Goal: Task Accomplishment & Management: Complete application form

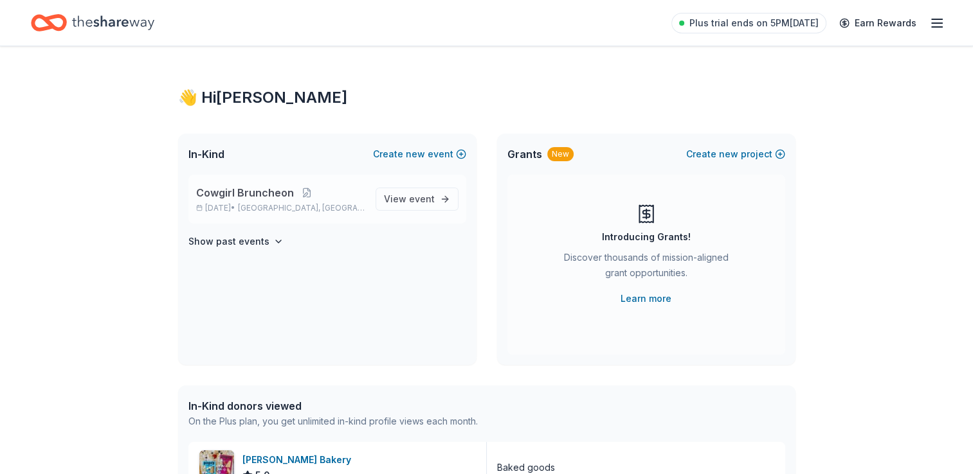
click at [266, 188] on span "Cowgirl Bruncheon" at bounding box center [245, 192] width 98 height 15
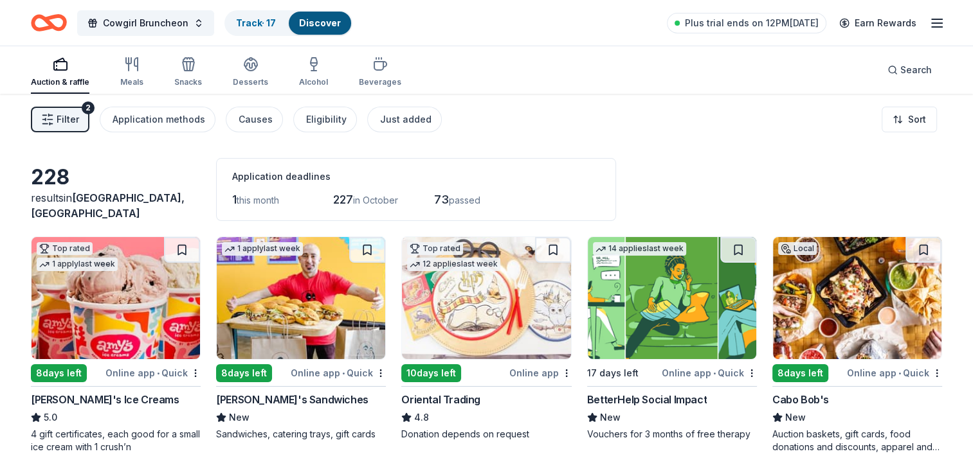
click at [70, 125] on span "Filter" at bounding box center [68, 119] width 23 height 15
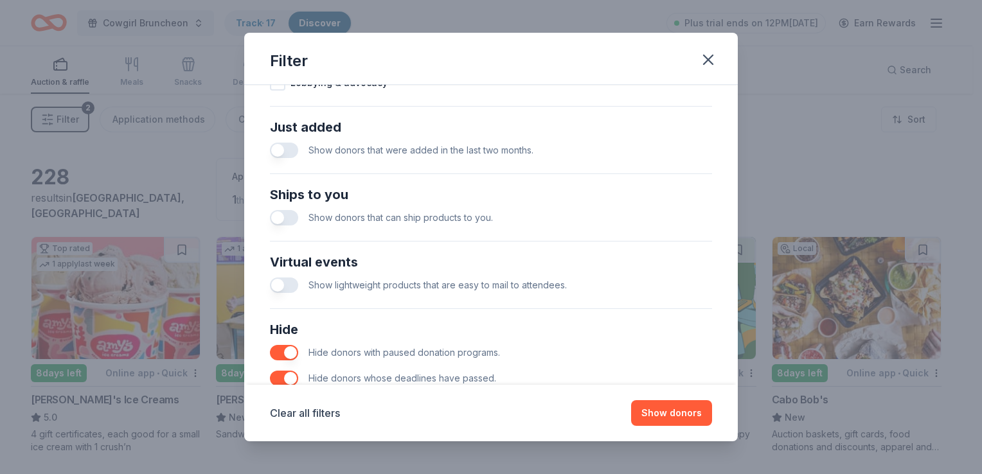
scroll to position [514, 0]
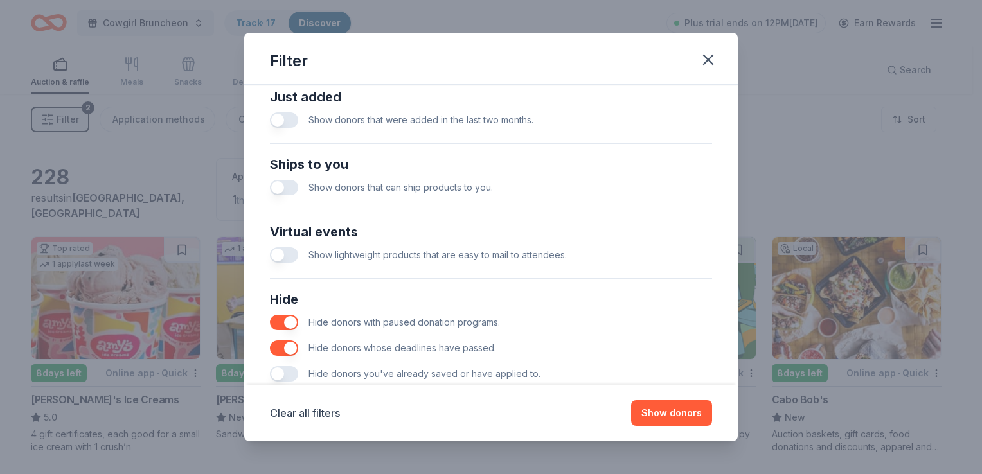
click at [280, 118] on button "button" at bounding box center [284, 120] width 28 height 15
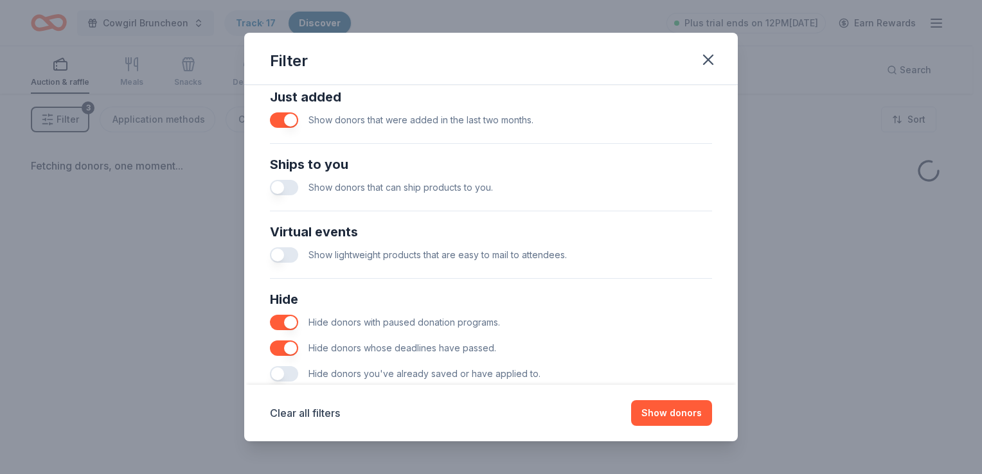
click at [283, 191] on button "button" at bounding box center [284, 187] width 28 height 15
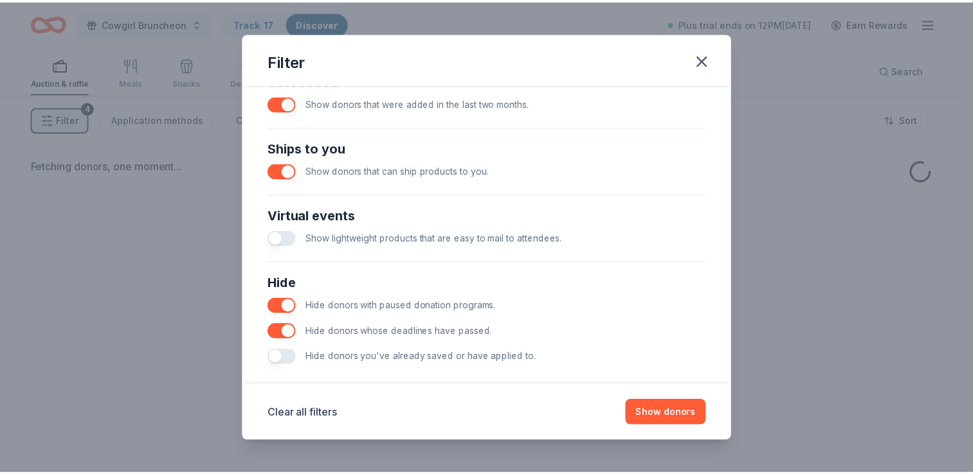
scroll to position [546, 0]
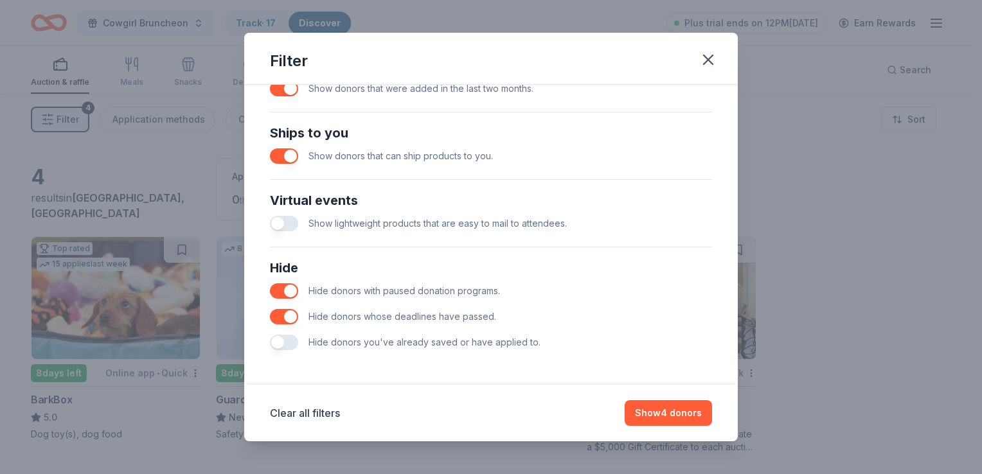
click at [284, 343] on button "button" at bounding box center [284, 342] width 28 height 15
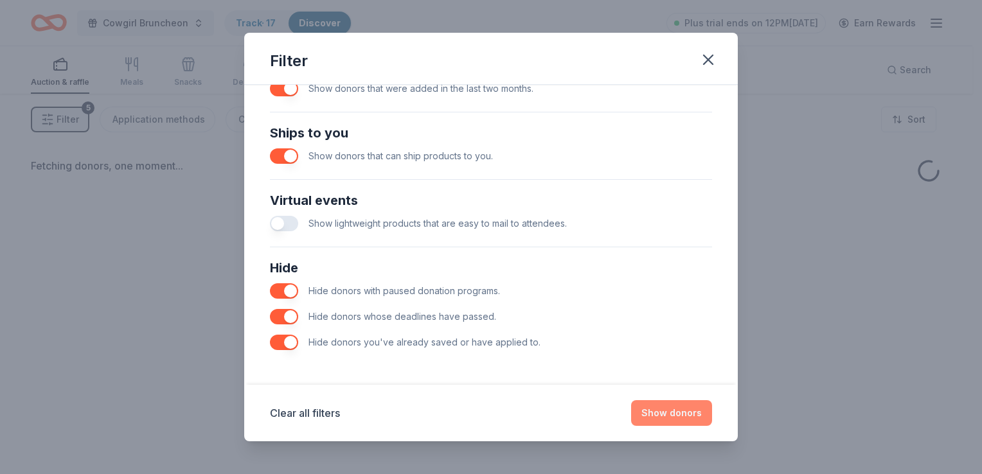
click at [667, 414] on button "Show donors" at bounding box center [671, 414] width 81 height 26
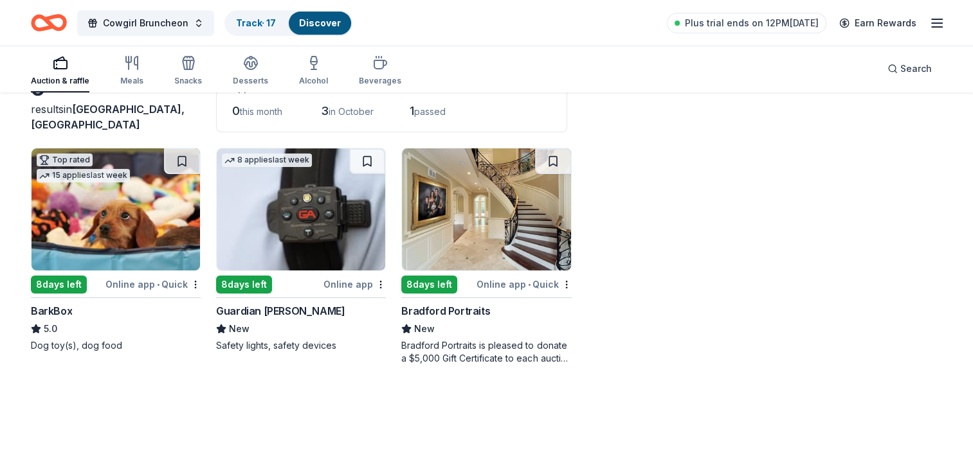
scroll to position [93, 0]
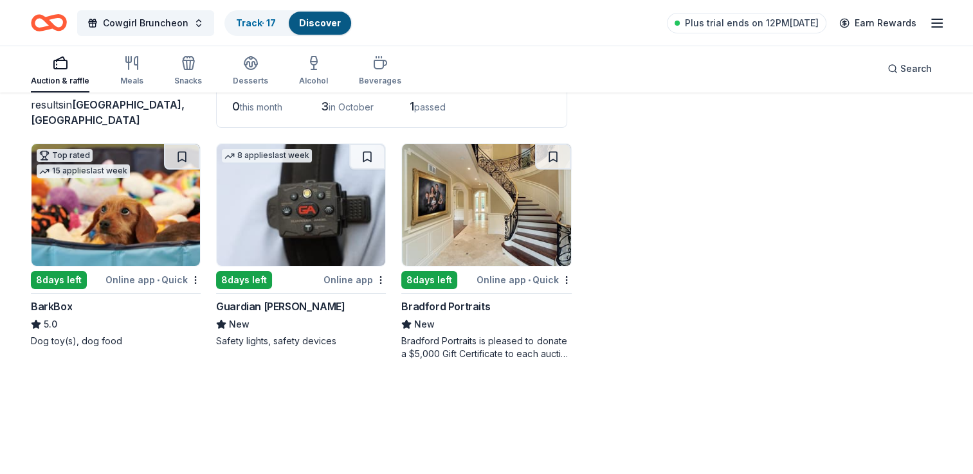
click at [324, 217] on img at bounding box center [301, 205] width 168 height 122
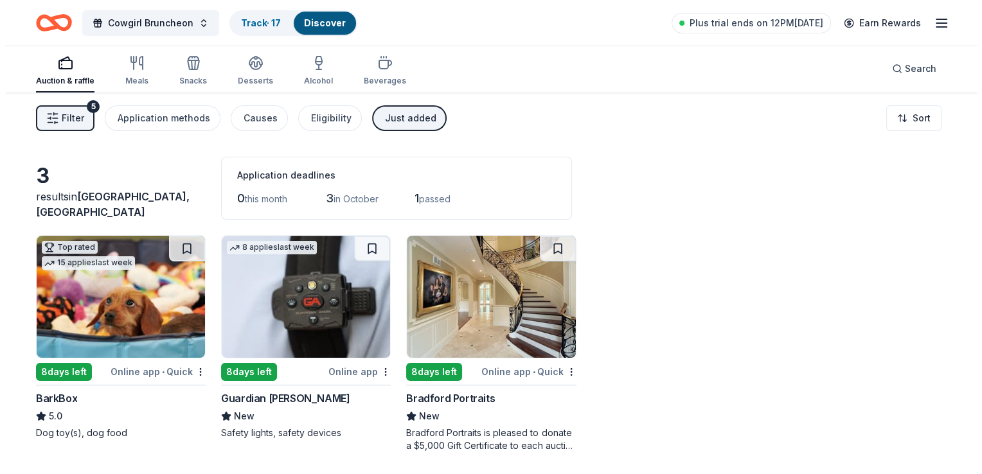
scroll to position [0, 0]
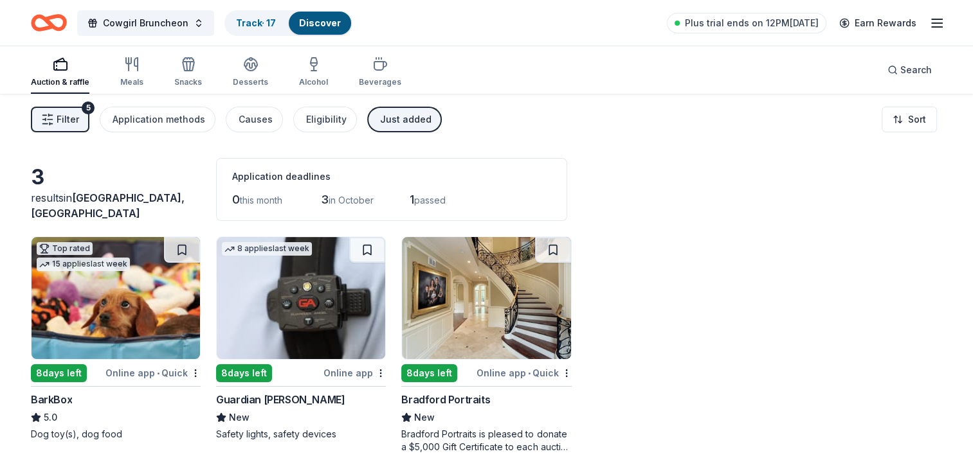
click at [62, 117] on span "Filter" at bounding box center [68, 119] width 23 height 15
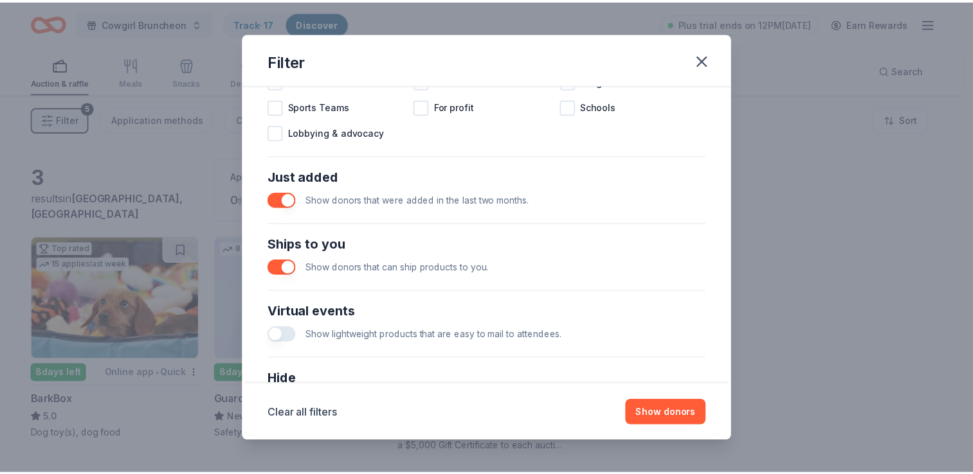
scroll to position [450, 0]
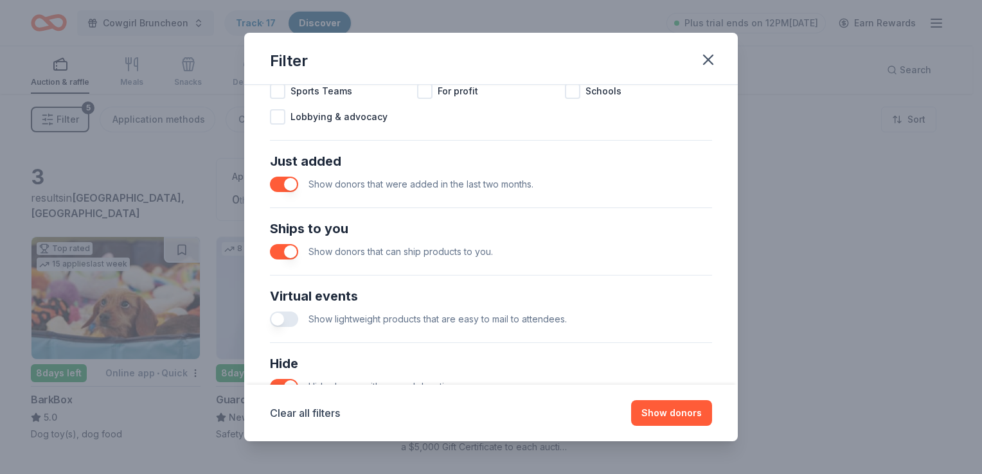
click at [296, 253] on button "button" at bounding box center [284, 251] width 28 height 15
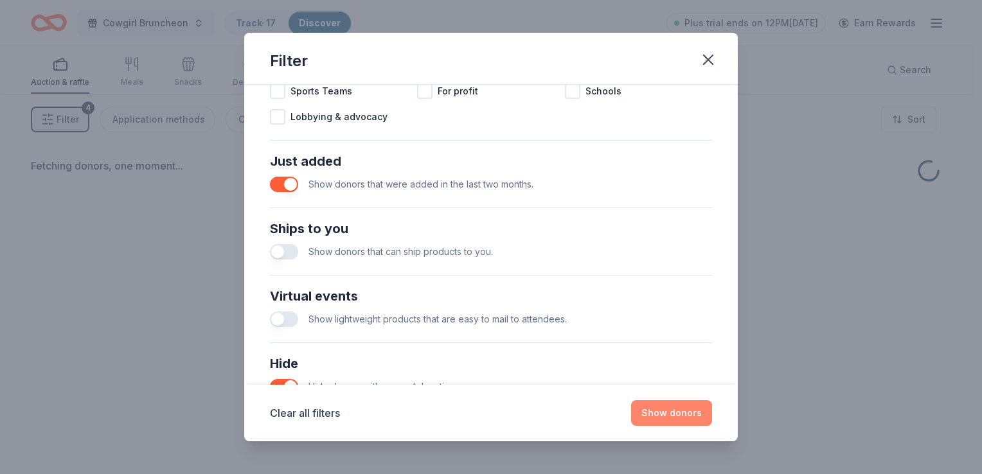
click at [680, 411] on button "Show donors" at bounding box center [671, 414] width 81 height 26
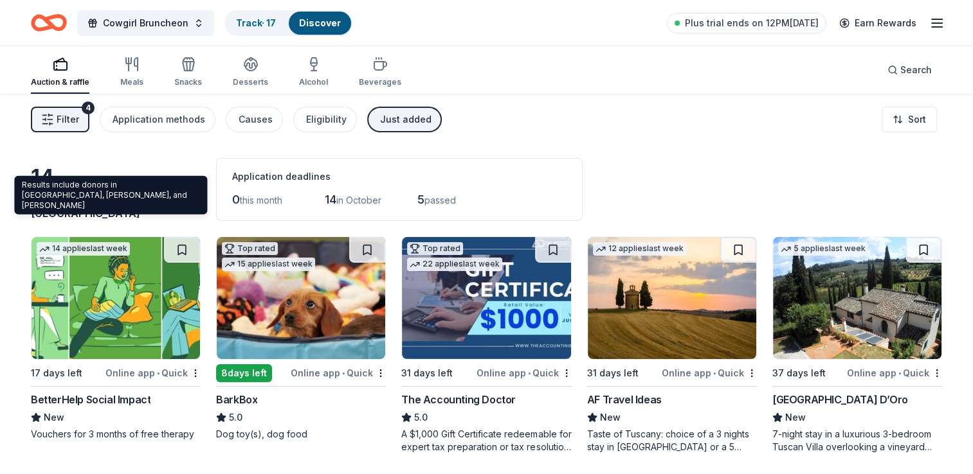
click at [150, 215] on span "[GEOGRAPHIC_DATA], [GEOGRAPHIC_DATA]" at bounding box center [108, 206] width 154 height 28
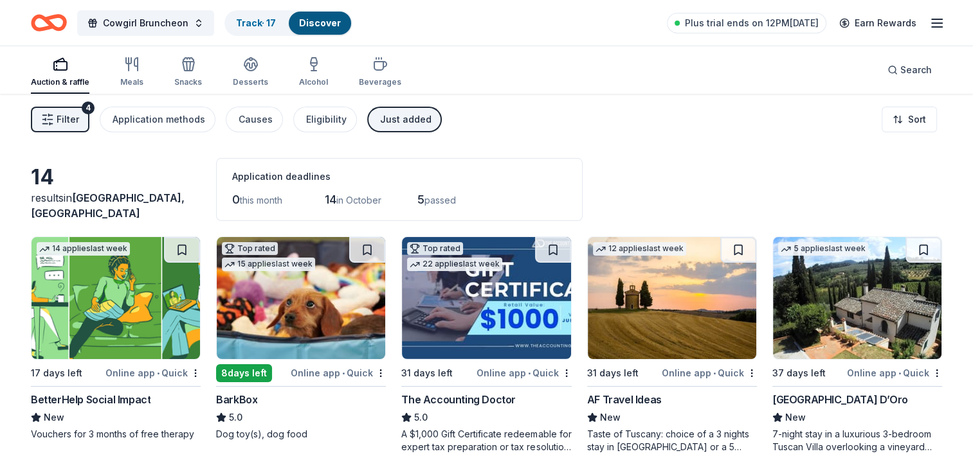
click at [66, 121] on span "Filter" at bounding box center [68, 119] width 23 height 15
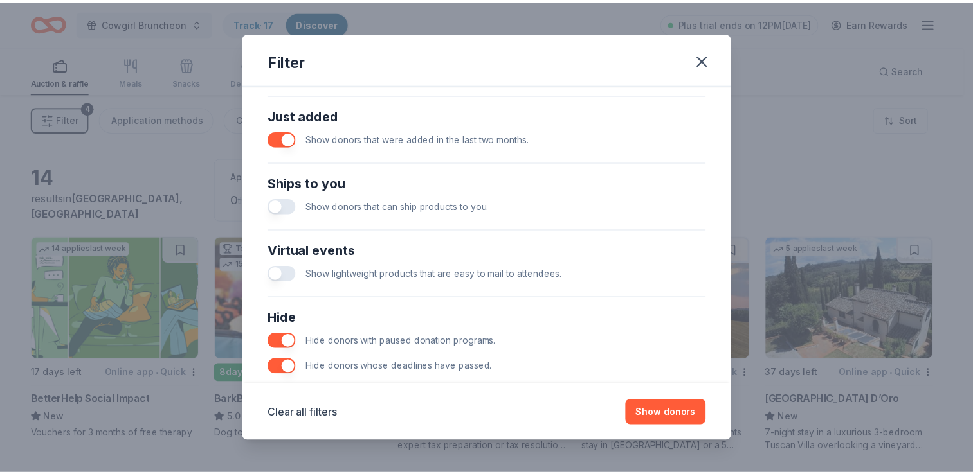
scroll to position [482, 0]
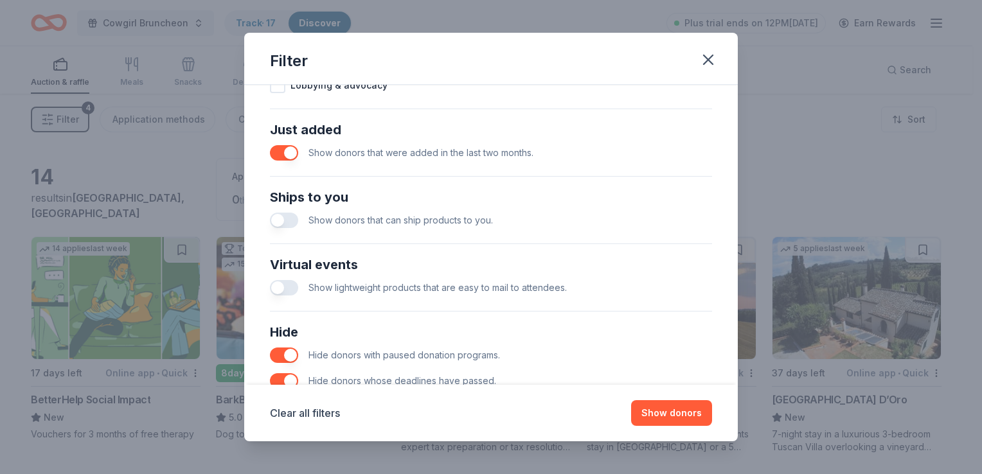
click at [293, 157] on button "button" at bounding box center [284, 152] width 28 height 15
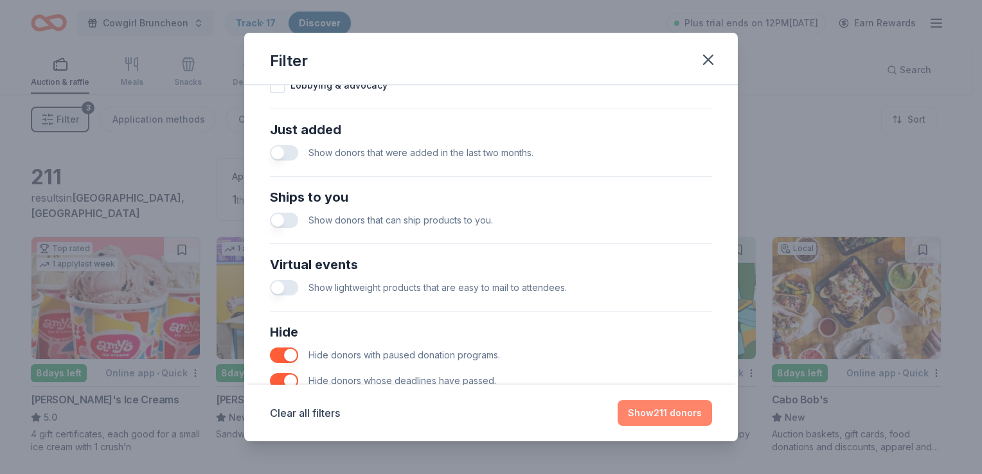
click at [663, 411] on button "Show 211 donors" at bounding box center [665, 414] width 95 height 26
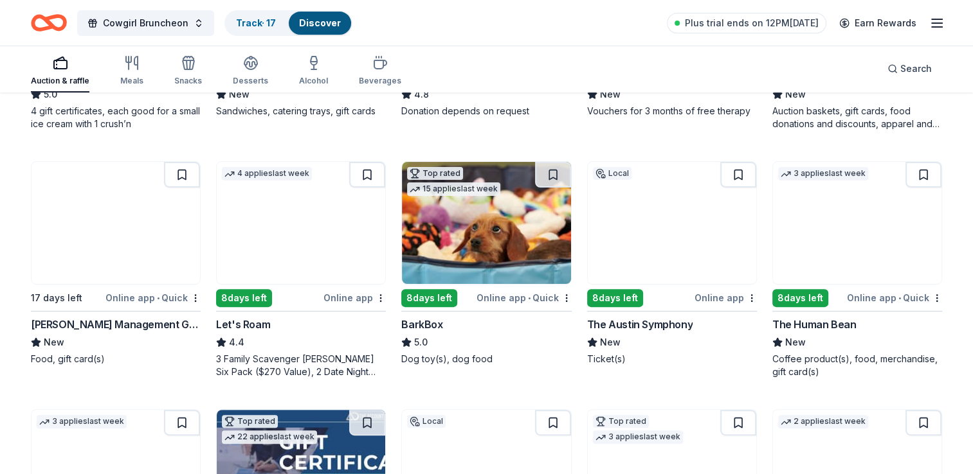
scroll to position [321, 0]
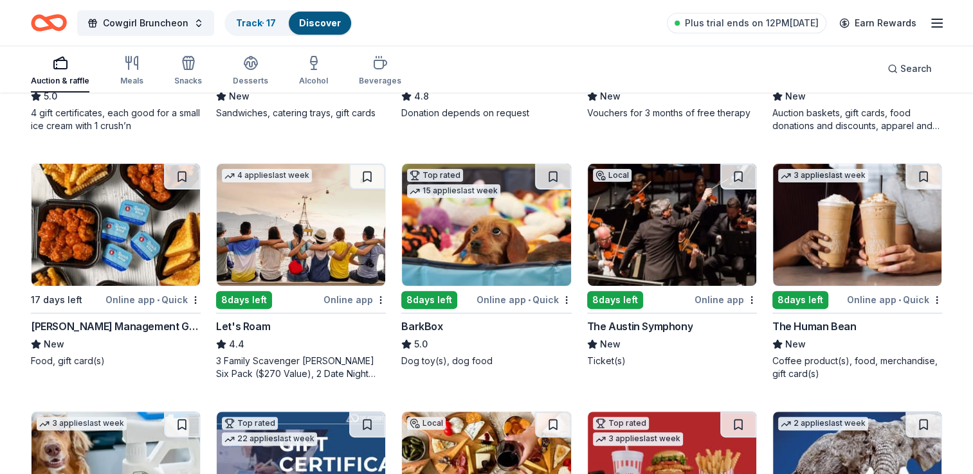
drag, startPoint x: 918, startPoint y: 169, endPoint x: 926, endPoint y: 177, distance: 10.9
click at [919, 169] on button at bounding box center [923, 177] width 36 height 26
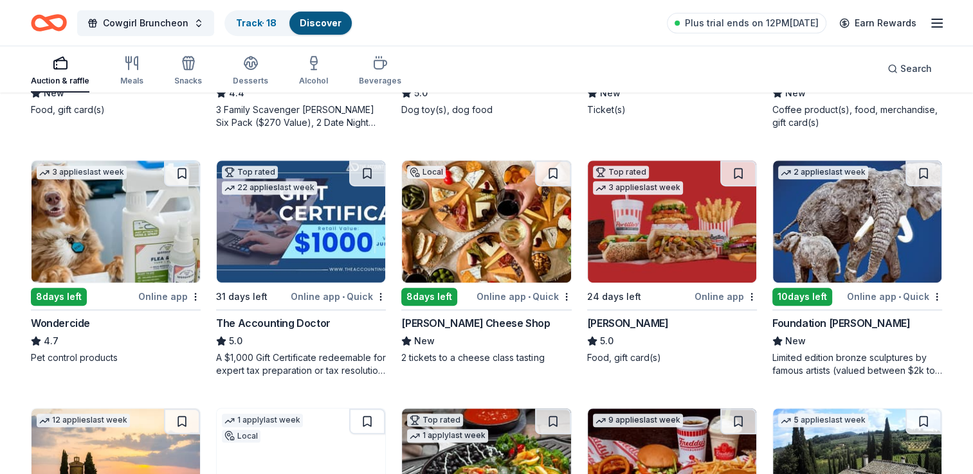
scroll to position [579, 0]
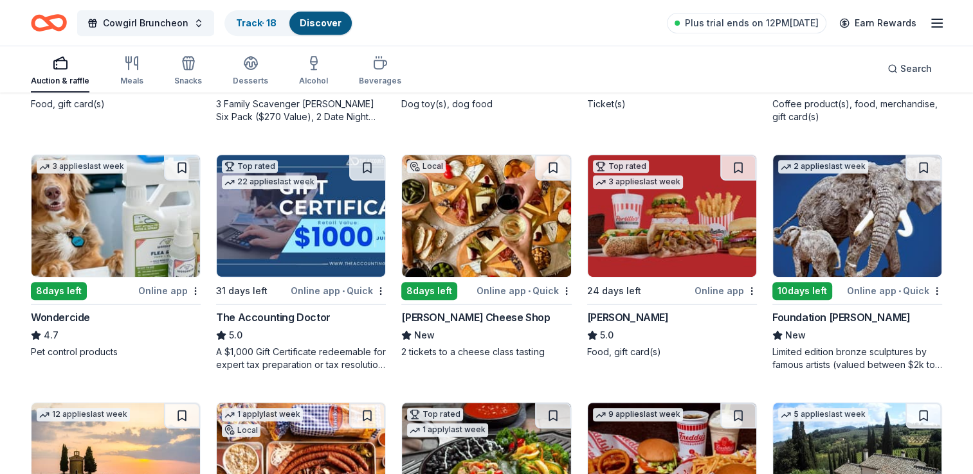
click at [489, 254] on img at bounding box center [486, 216] width 168 height 122
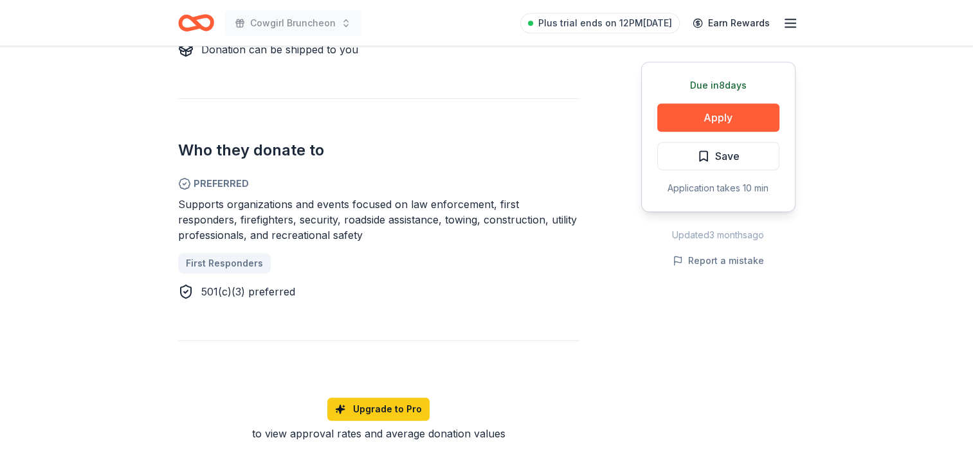
scroll to position [257, 0]
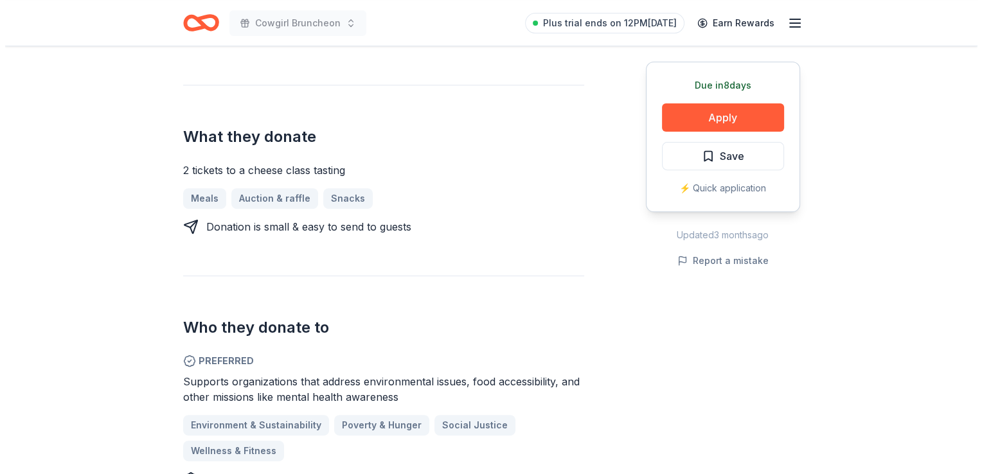
scroll to position [450, 0]
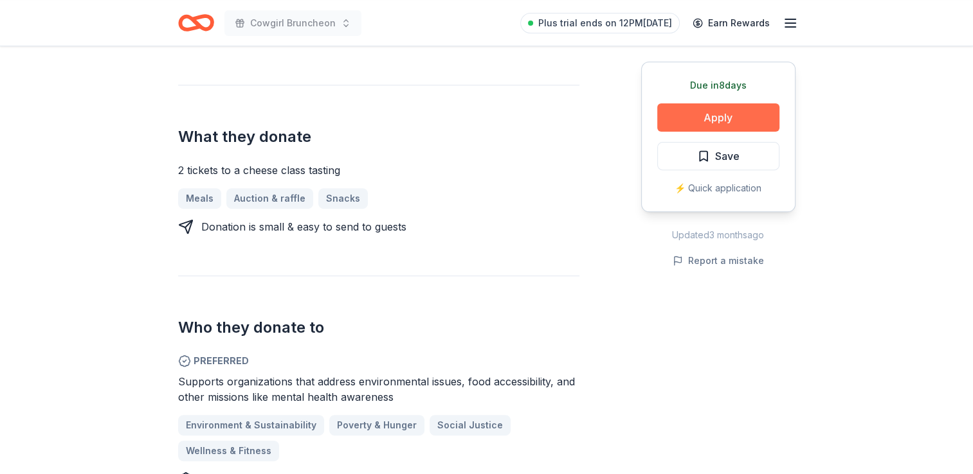
click at [705, 117] on button "Apply" at bounding box center [718, 118] width 122 height 28
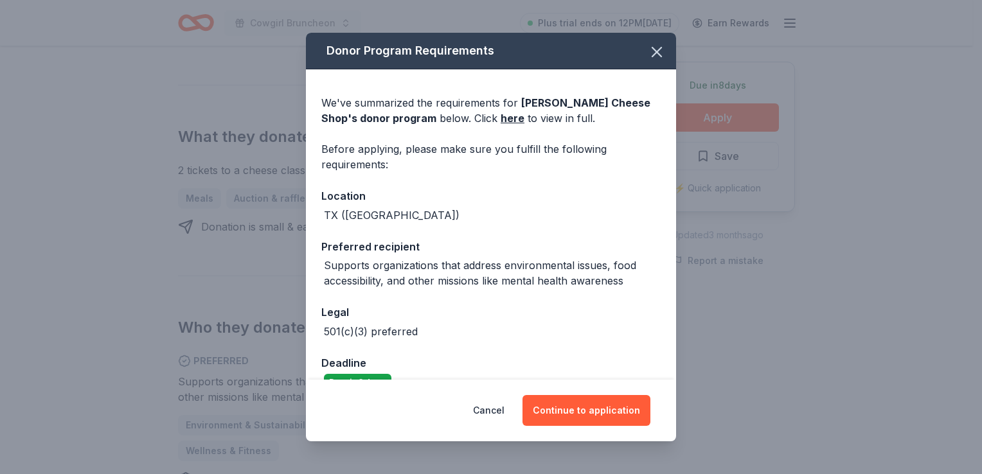
scroll to position [27, 0]
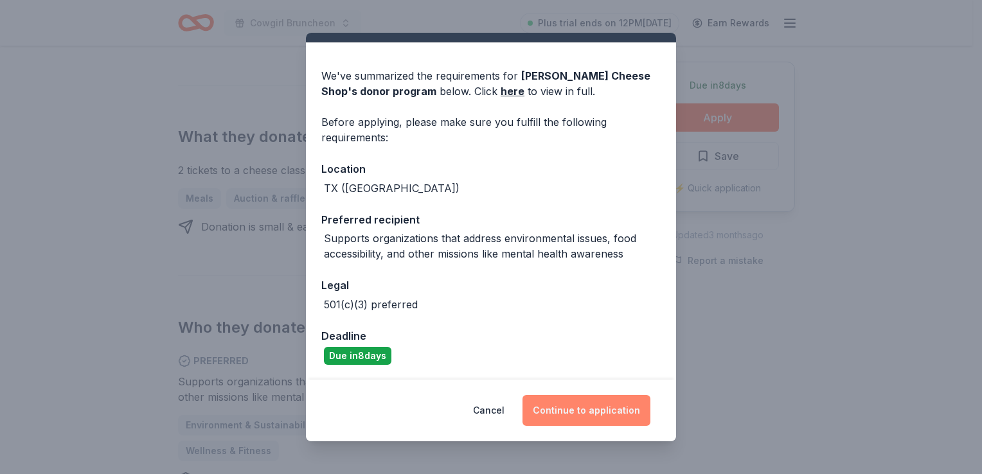
click at [604, 408] on button "Continue to application" at bounding box center [587, 410] width 128 height 31
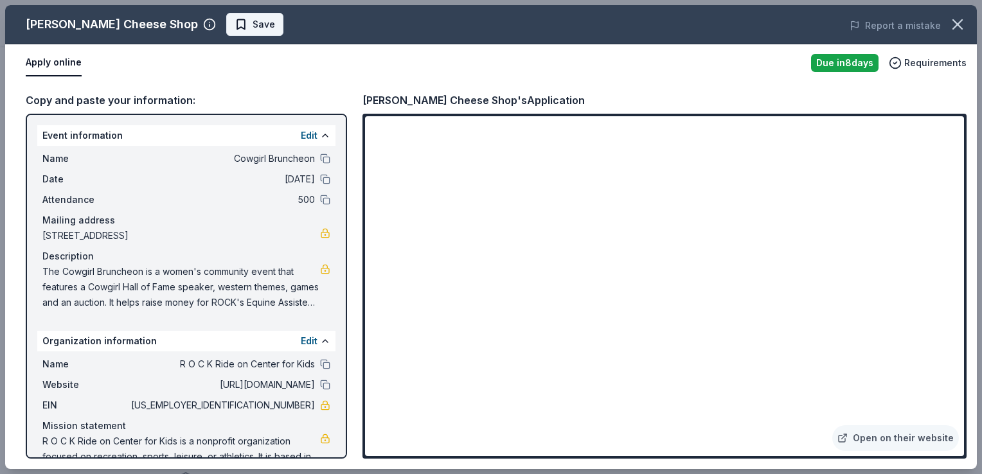
click at [253, 26] on span "Save" at bounding box center [264, 24] width 23 height 15
